Goal: Check status: Check status

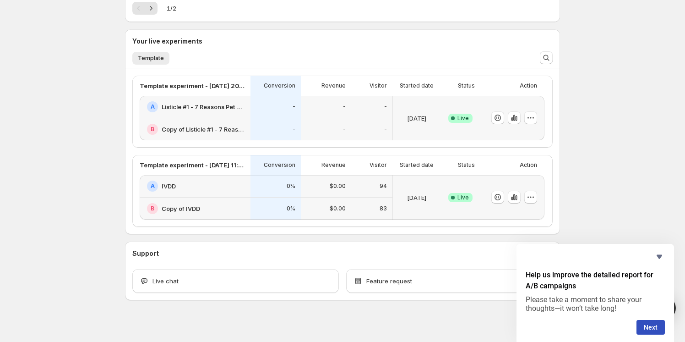
scroll to position [187, 0]
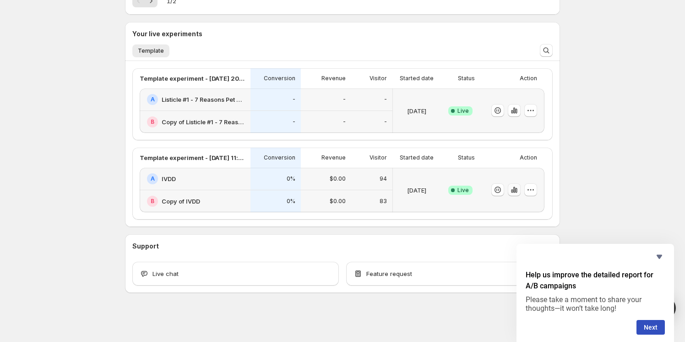
click at [517, 188] on icon "button" at bounding box center [514, 189] width 9 height 9
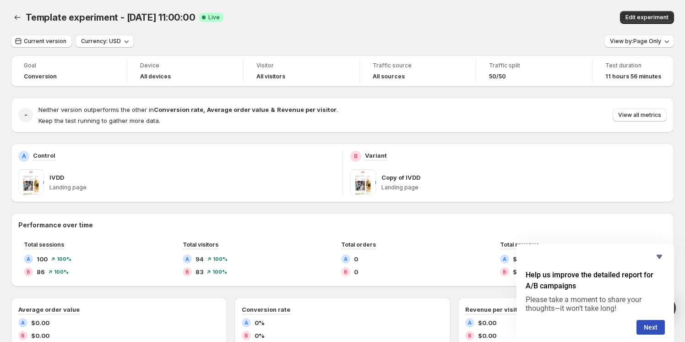
click at [643, 48] on div "View by: Page Only" at bounding box center [640, 41] width 70 height 13
click at [643, 44] on span "View by: Page Only" at bounding box center [635, 41] width 51 height 7
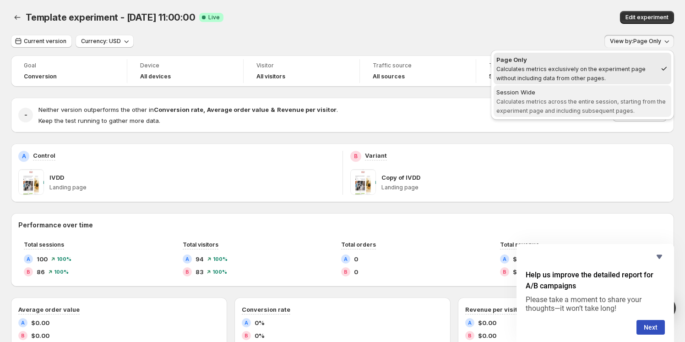
click at [618, 99] on span "Calculates metrics across the entire session, starting from the experiment page…" at bounding box center [581, 106] width 169 height 16
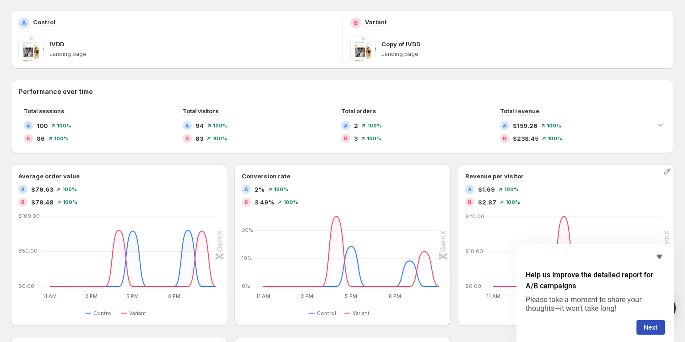
scroll to position [166, 0]
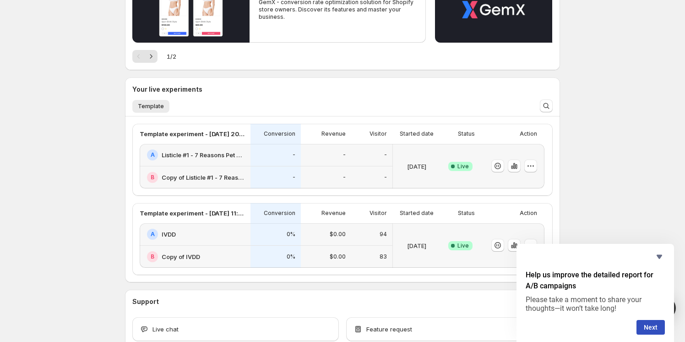
scroll to position [62, 0]
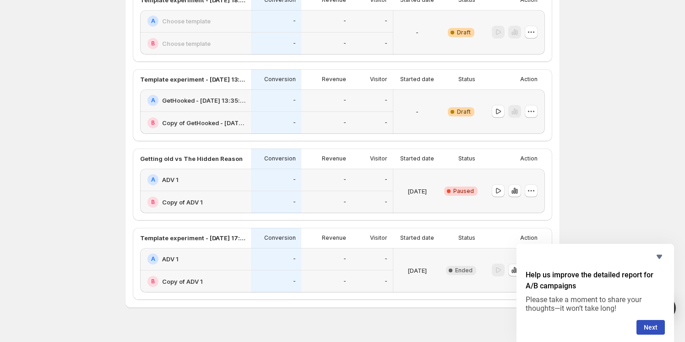
scroll to position [269, 0]
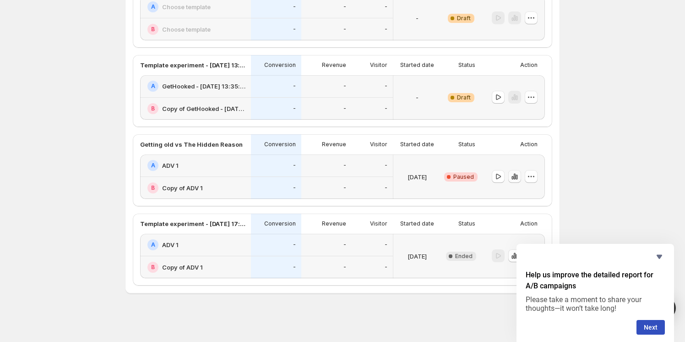
click at [516, 176] on icon "button" at bounding box center [514, 176] width 9 height 9
